Goal: Information Seeking & Learning: Learn about a topic

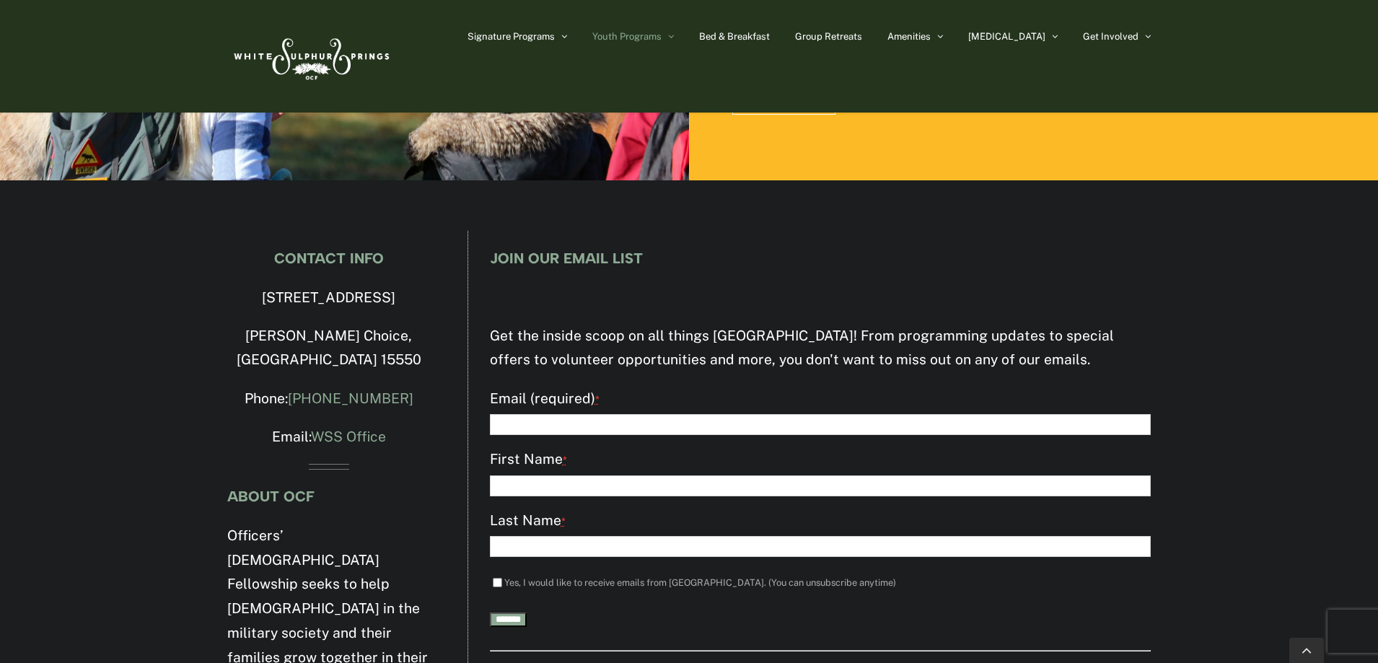
scroll to position [2243, 0]
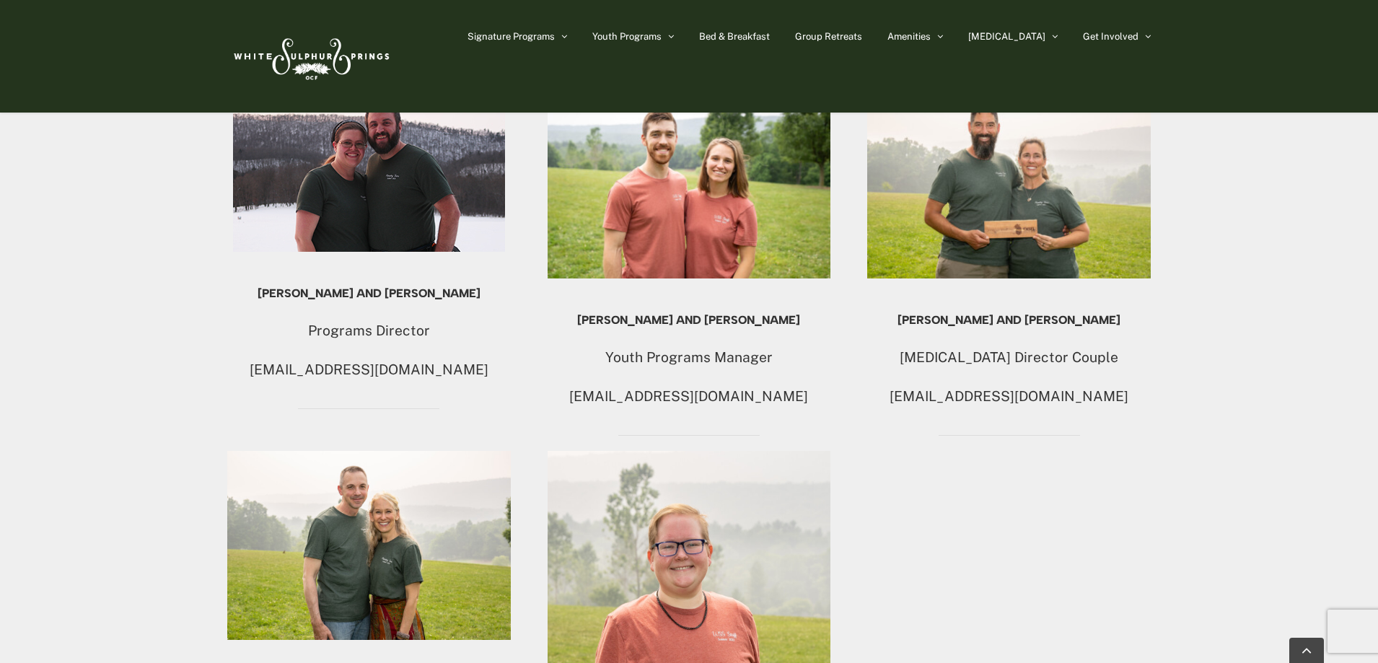
scroll to position [1031, 0]
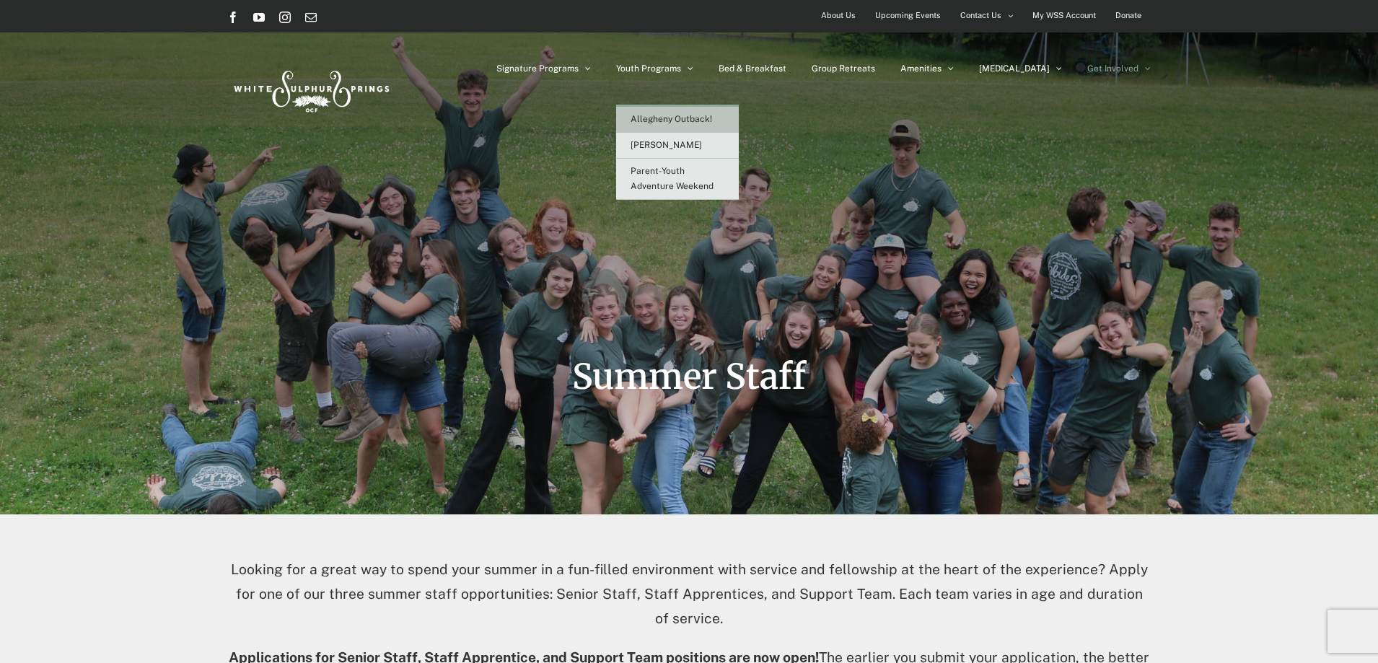
click at [708, 121] on span "Allegheny Outback!" at bounding box center [672, 119] width 82 height 10
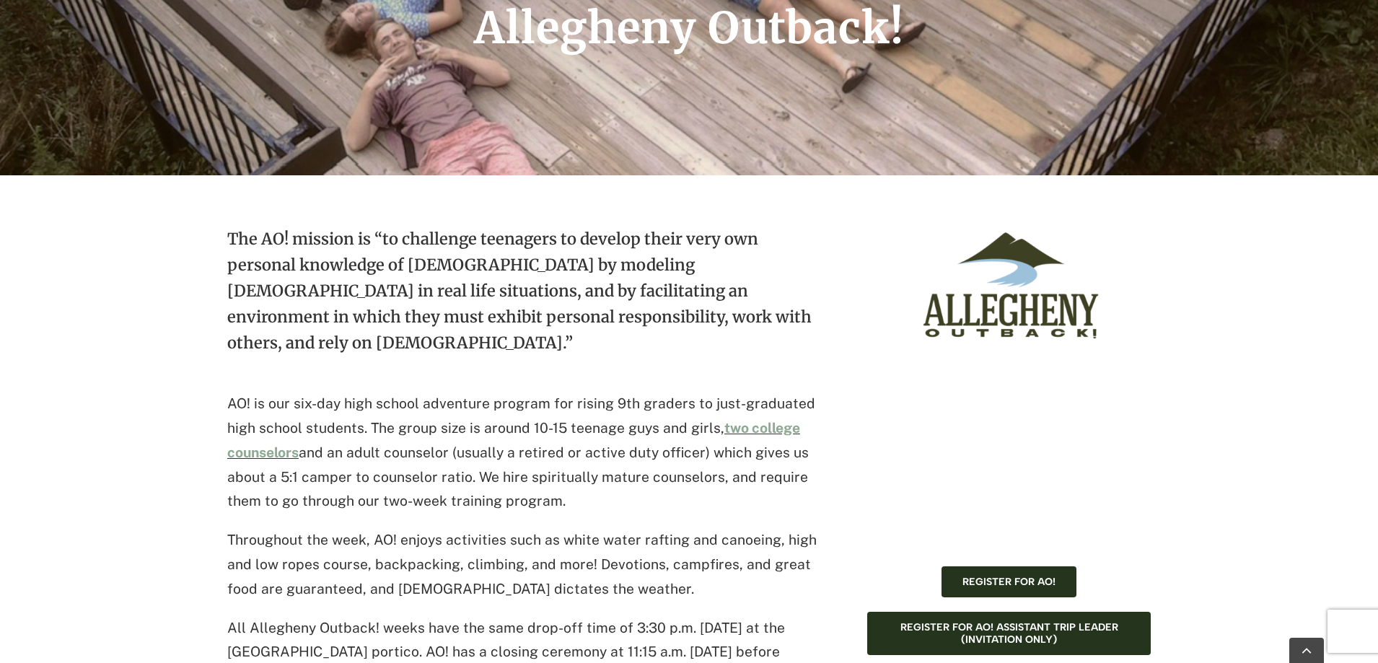
scroll to position [505, 0]
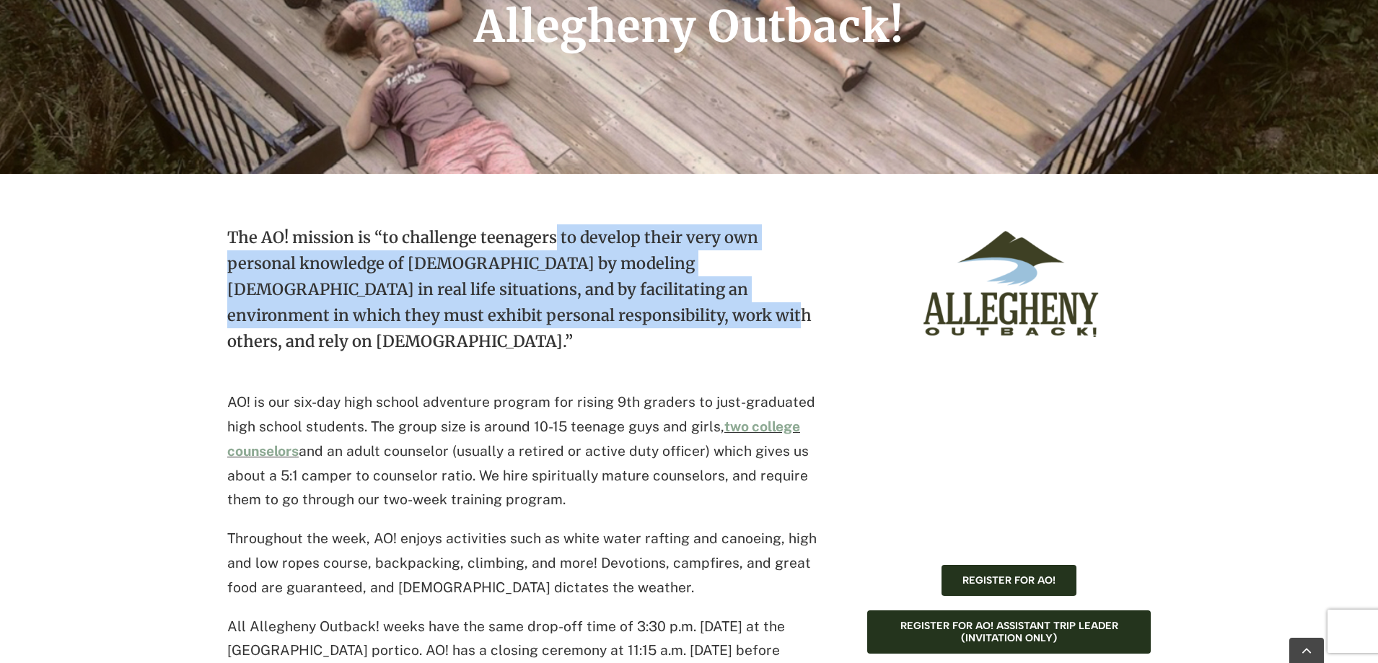
drag, startPoint x: 554, startPoint y: 236, endPoint x: 610, endPoint y: 335, distance: 113.7
click at [610, 335] on p "The AO! mission is “to challenge teenagers to develop their very own personal k…" at bounding box center [525, 300] width 597 height 152
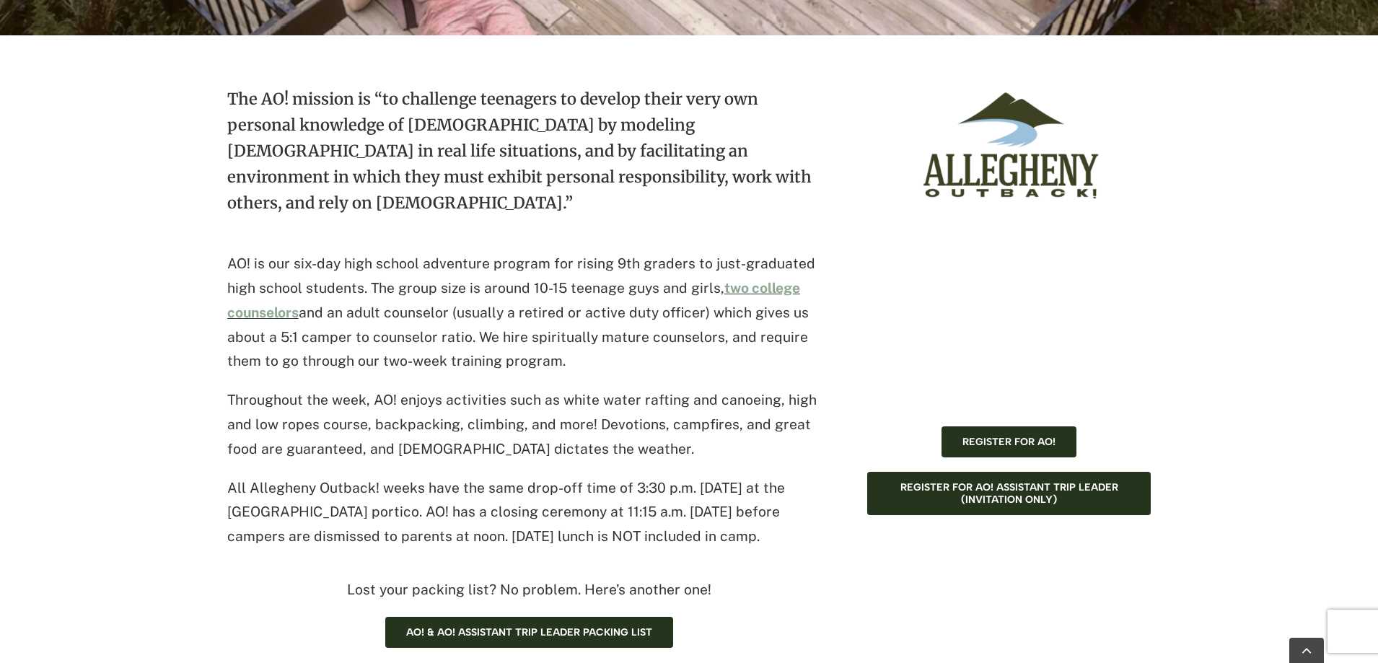
scroll to position [649, 0]
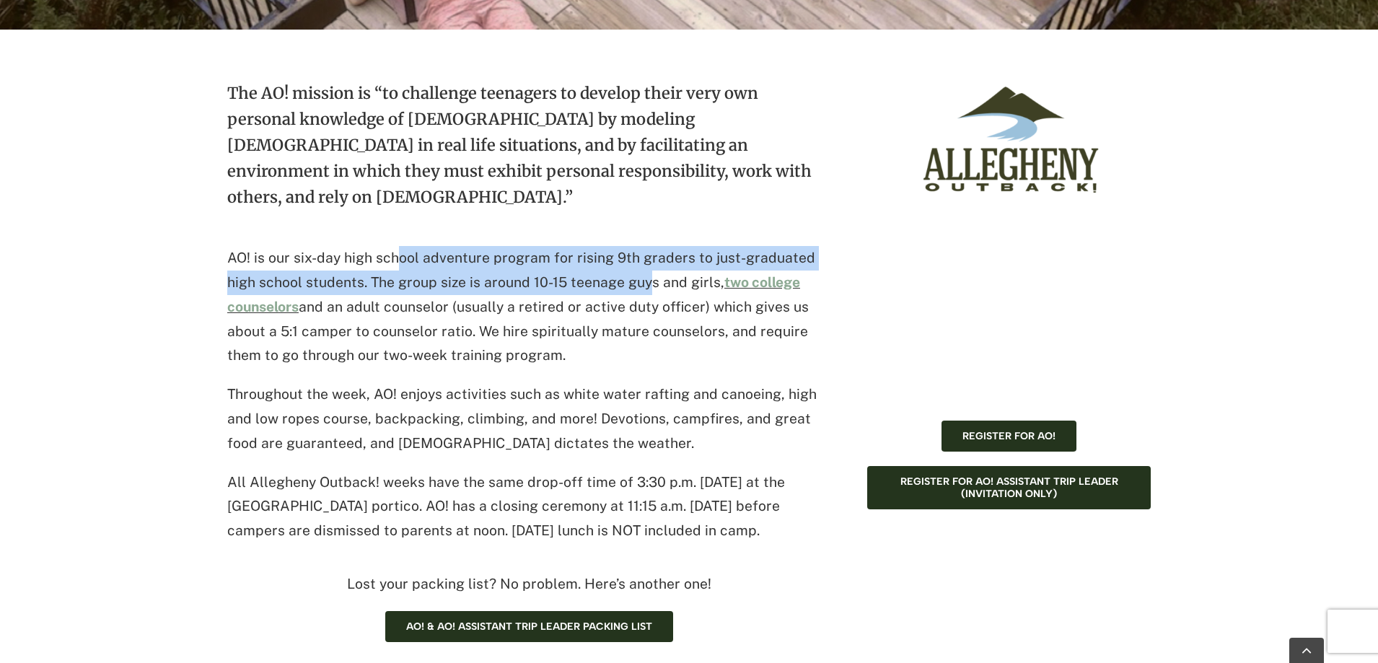
drag, startPoint x: 393, startPoint y: 228, endPoint x: 646, endPoint y: 249, distance: 254.1
click at [646, 249] on p "AO! is our six-day high school adventure program for rising 9th graders to just…" at bounding box center [525, 307] width 597 height 122
drag, startPoint x: 701, startPoint y: 260, endPoint x: 502, endPoint y: 221, distance: 202.9
click at [502, 246] on p "AO! is our six-day high school adventure program for rising 9th graders to just…" at bounding box center [525, 307] width 597 height 122
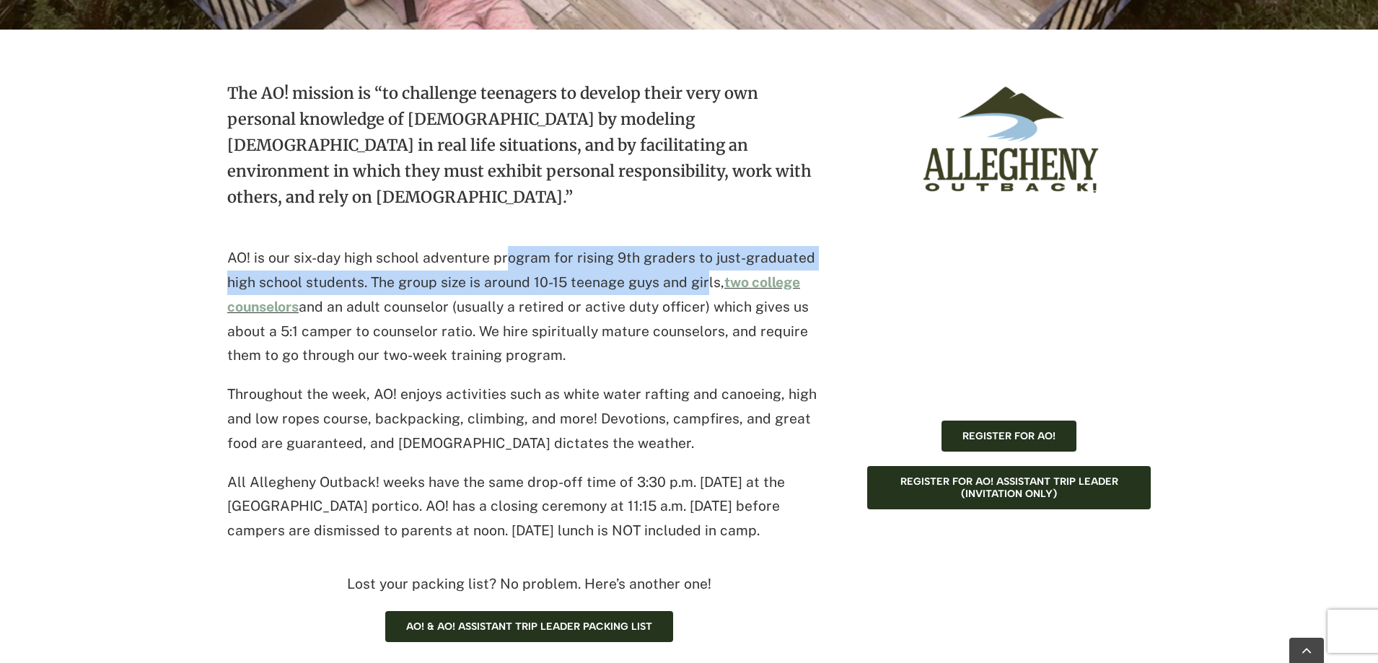
click at [506, 246] on p "AO! is our six-day high school adventure program for rising 9th graders to just…" at bounding box center [525, 307] width 597 height 122
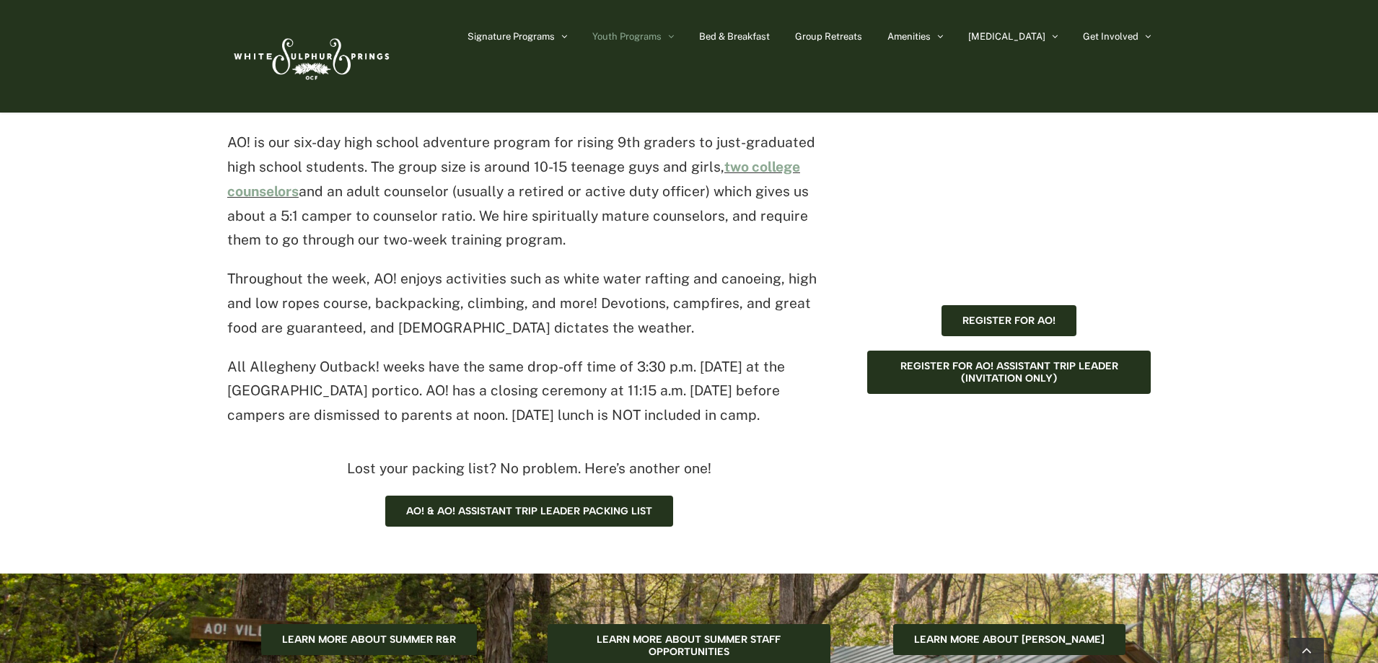
scroll to position [938, 0]
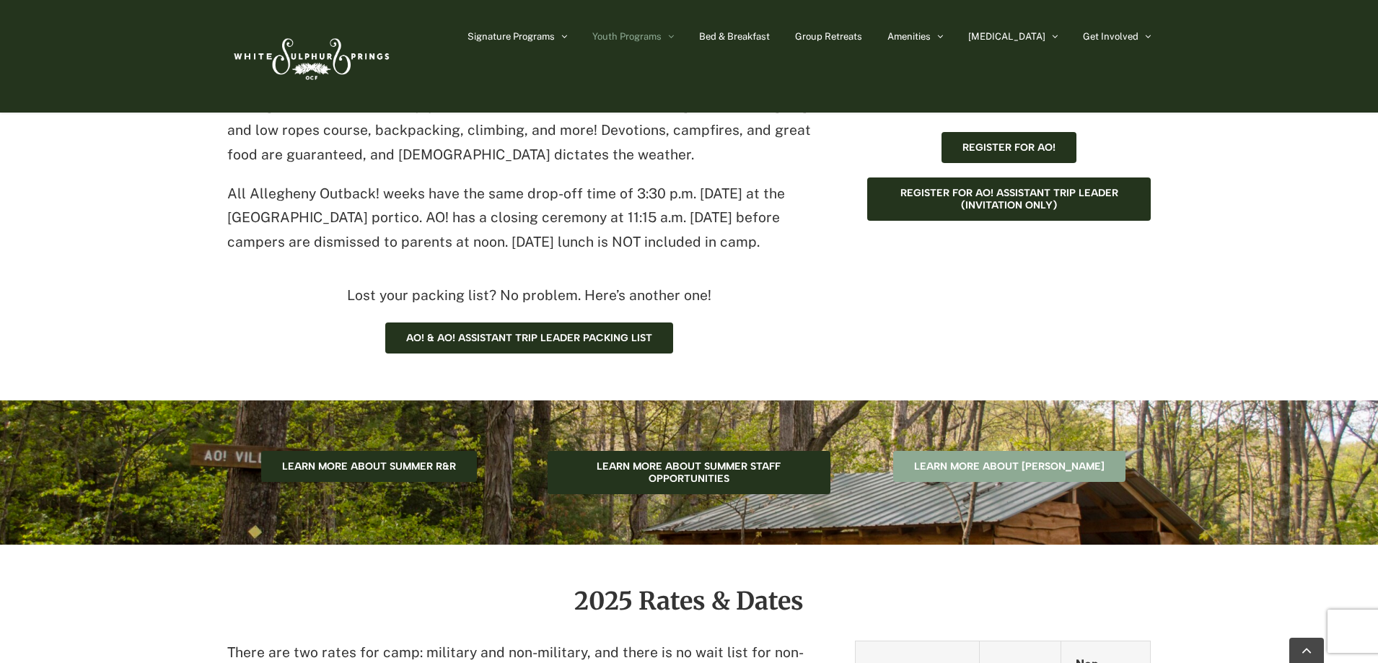
click at [1030, 452] on link "Learn more about Camp Caleb" at bounding box center [1009, 466] width 232 height 31
